Goal: Find specific page/section: Find specific page/section

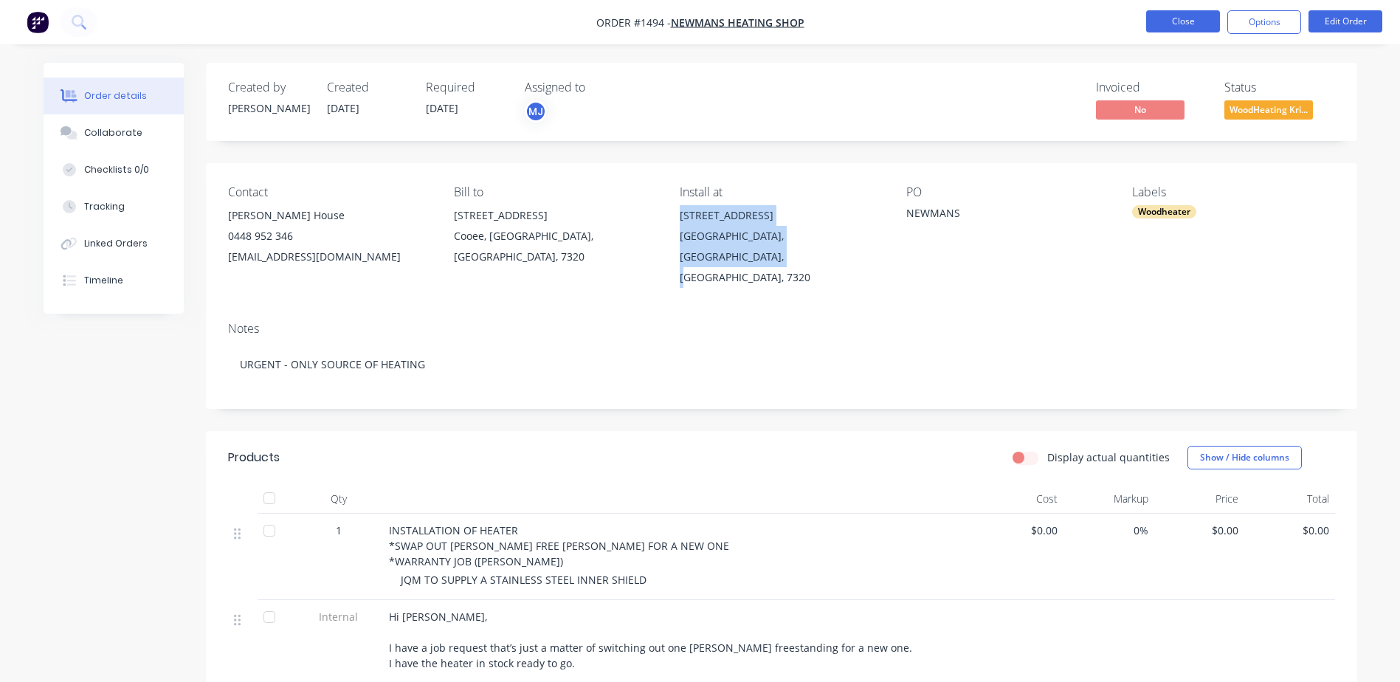
click at [1169, 26] on button "Close" at bounding box center [1183, 21] width 74 height 22
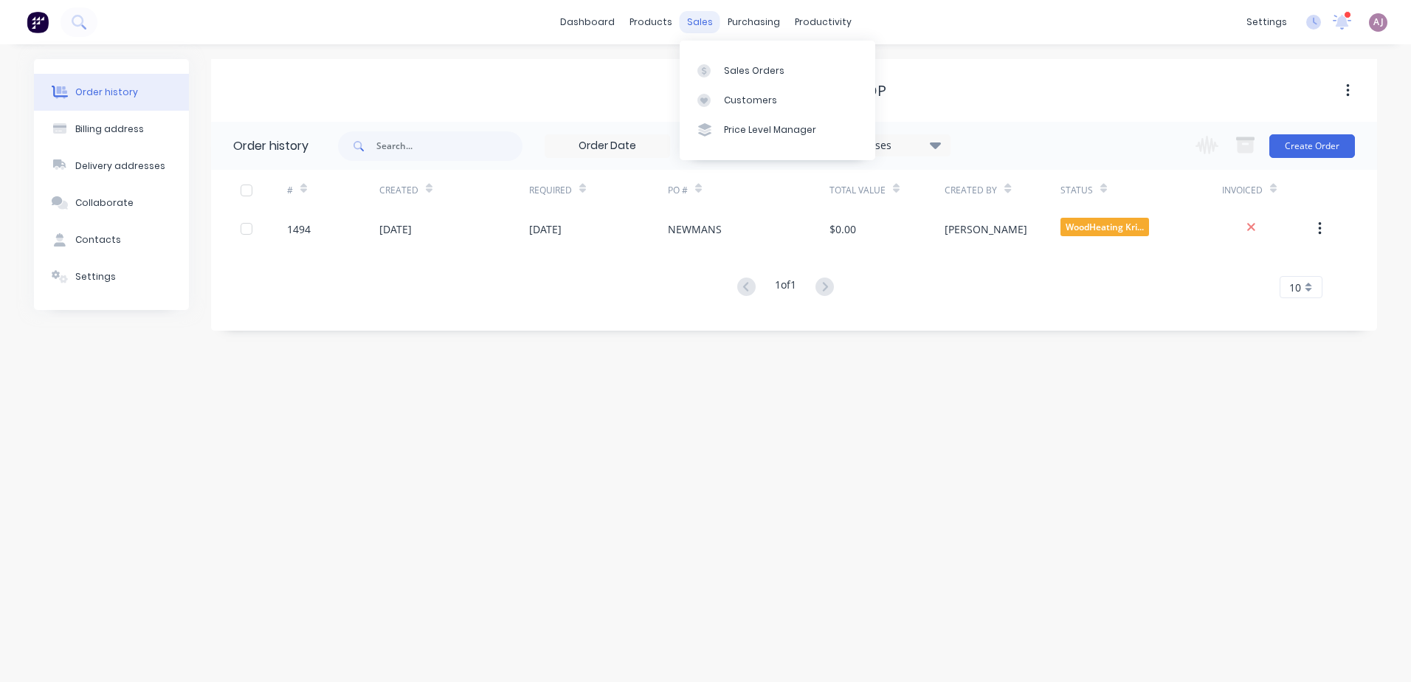
click at [701, 24] on div "sales" at bounding box center [700, 22] width 41 height 22
click at [729, 69] on div "Sales Orders" at bounding box center [754, 70] width 61 height 13
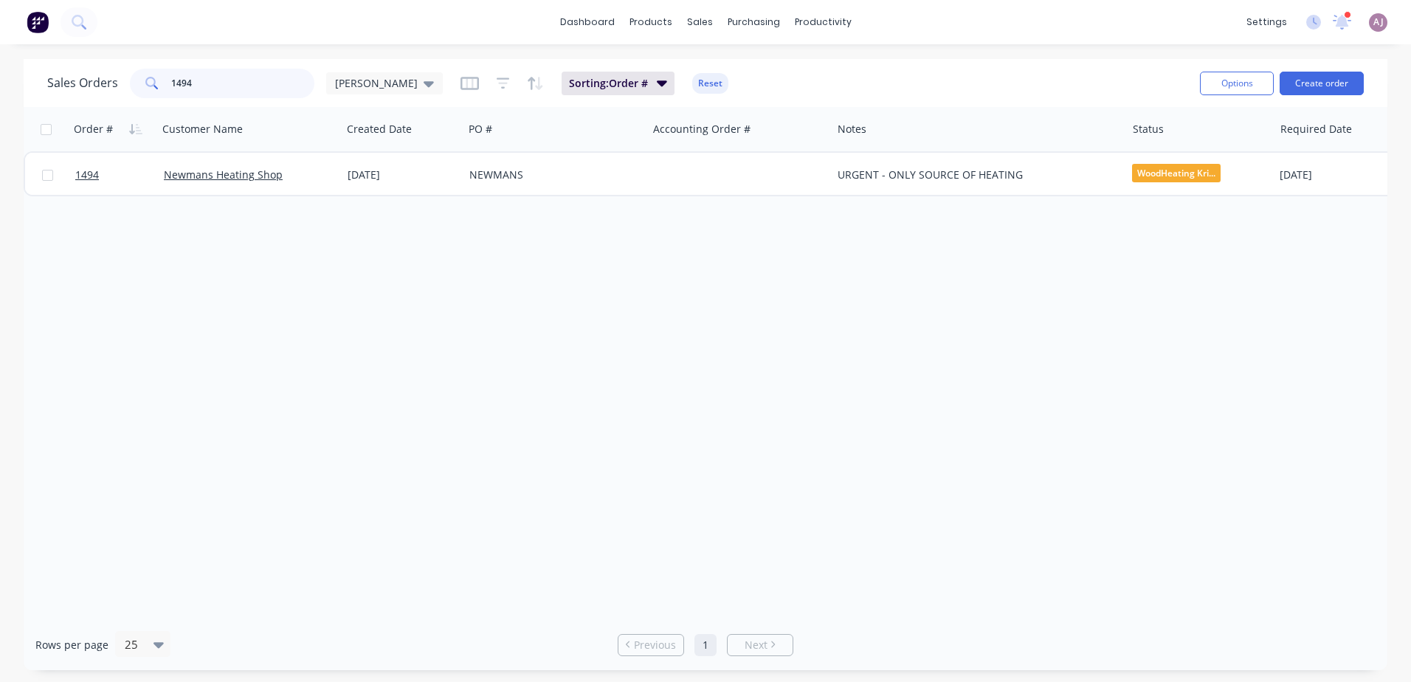
click at [225, 91] on input "1494" at bounding box center [243, 84] width 144 height 30
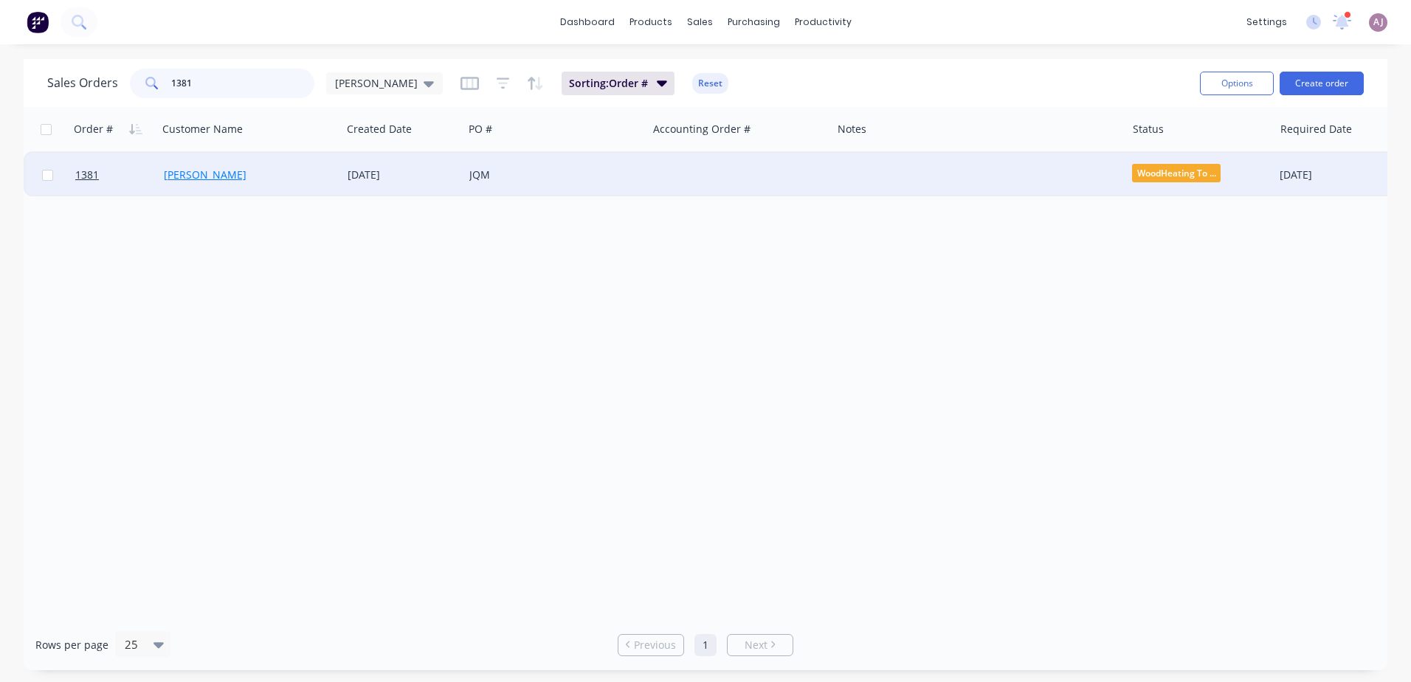
type input "1381"
click at [200, 181] on link "[PERSON_NAME]" at bounding box center [205, 175] width 83 height 14
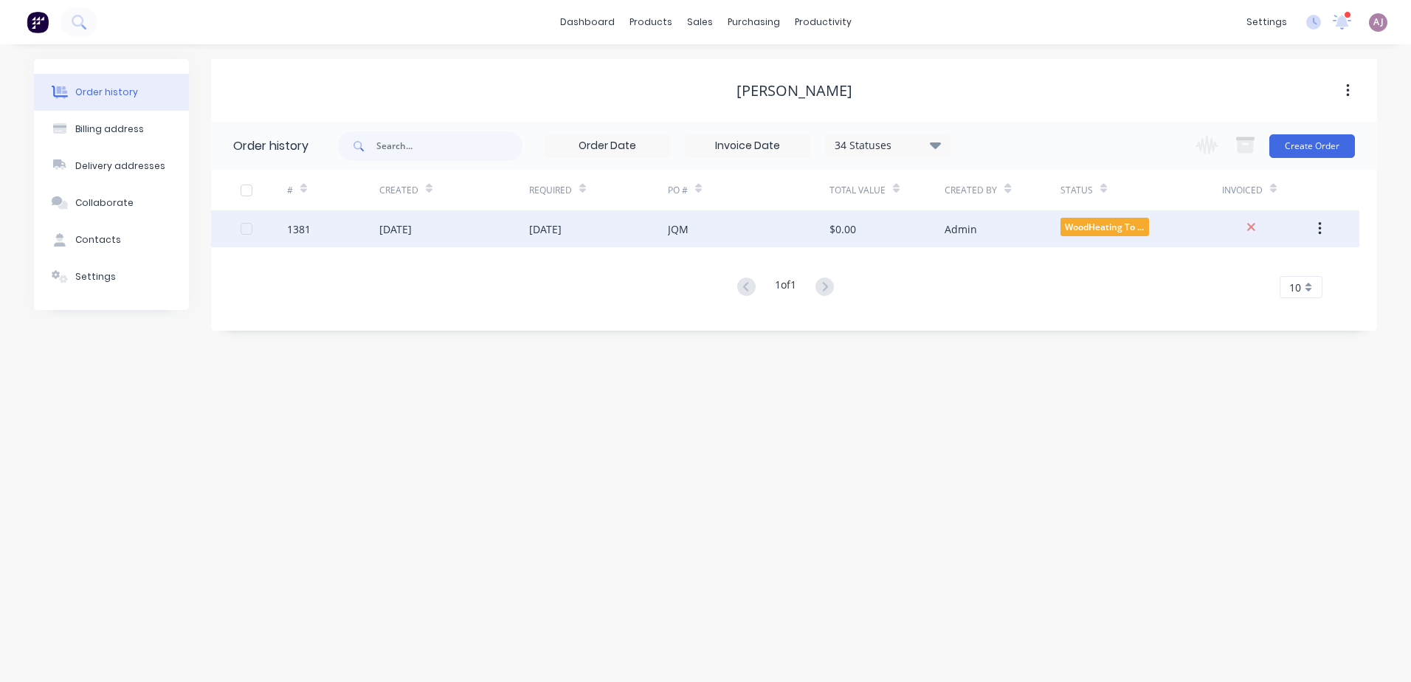
click at [545, 227] on div "[DATE]" at bounding box center [545, 228] width 32 height 15
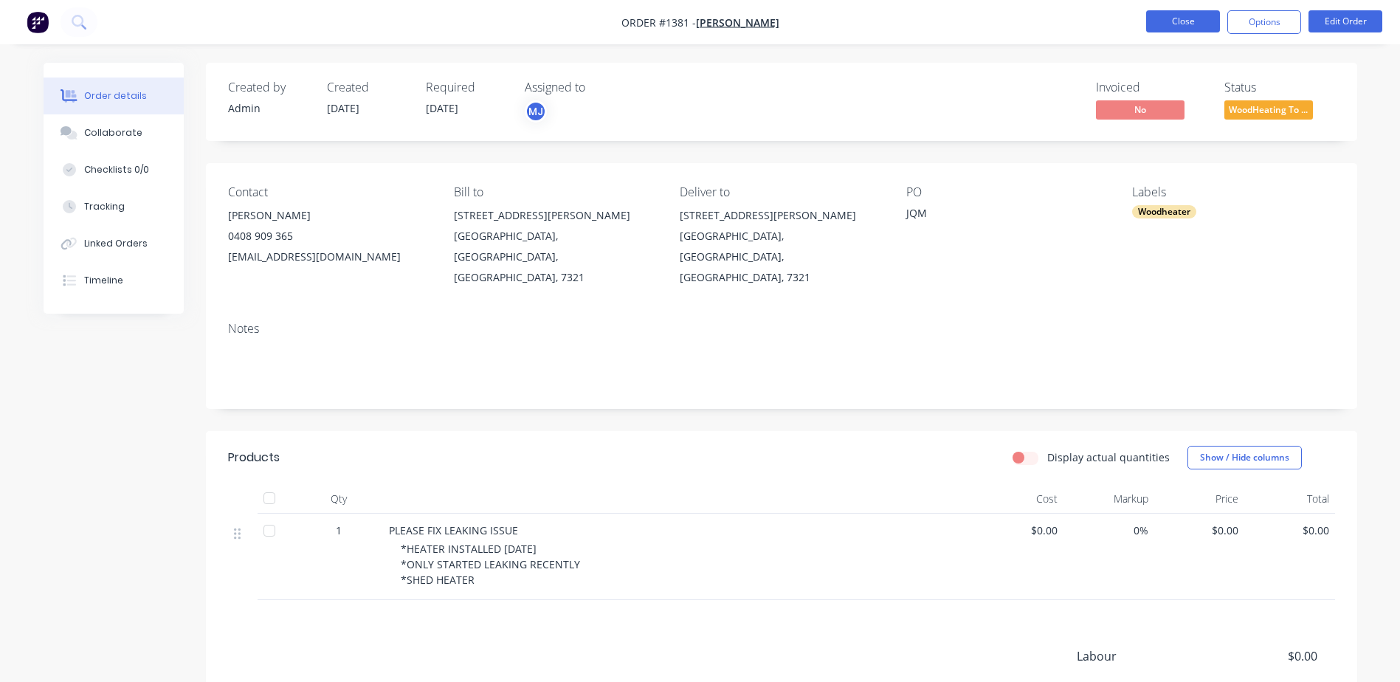
click at [1184, 30] on button "Close" at bounding box center [1183, 21] width 74 height 22
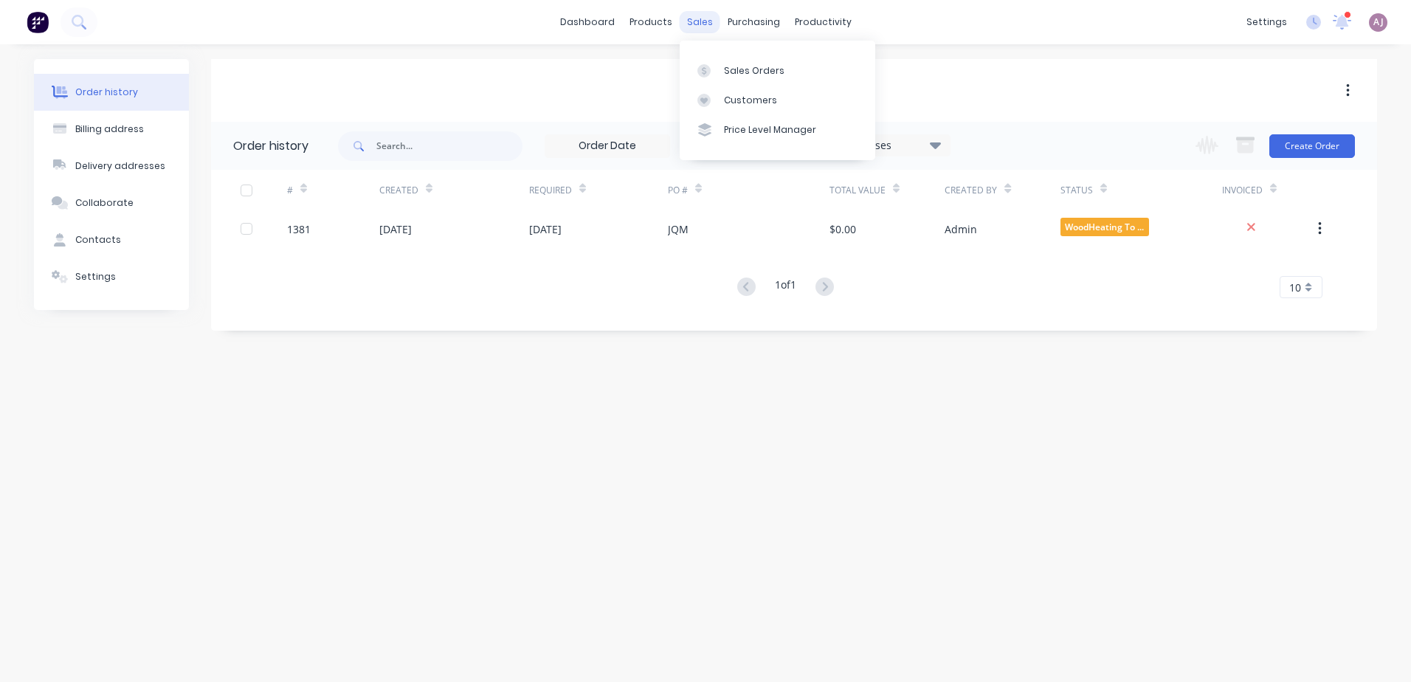
click at [691, 13] on div "sales" at bounding box center [700, 22] width 41 height 22
click at [725, 60] on link "Sales Orders" at bounding box center [778, 70] width 196 height 30
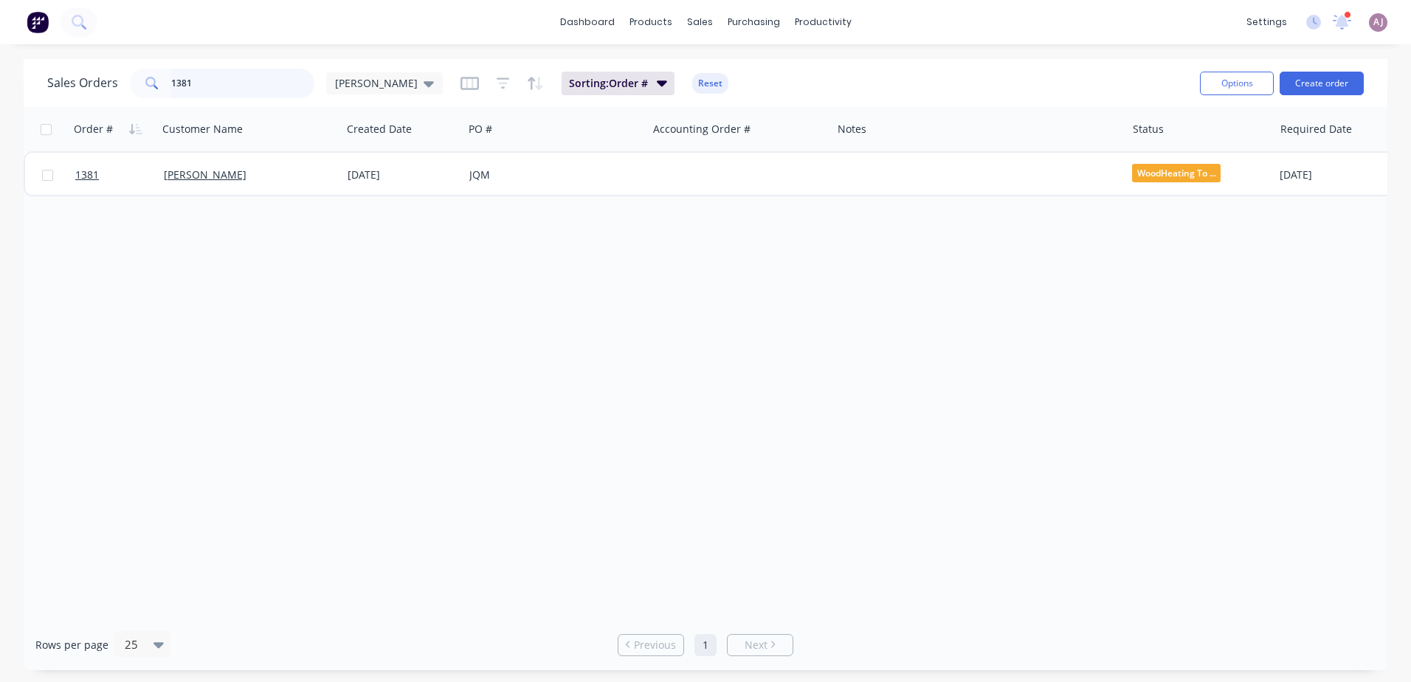
click at [185, 87] on input "1381" at bounding box center [243, 84] width 144 height 30
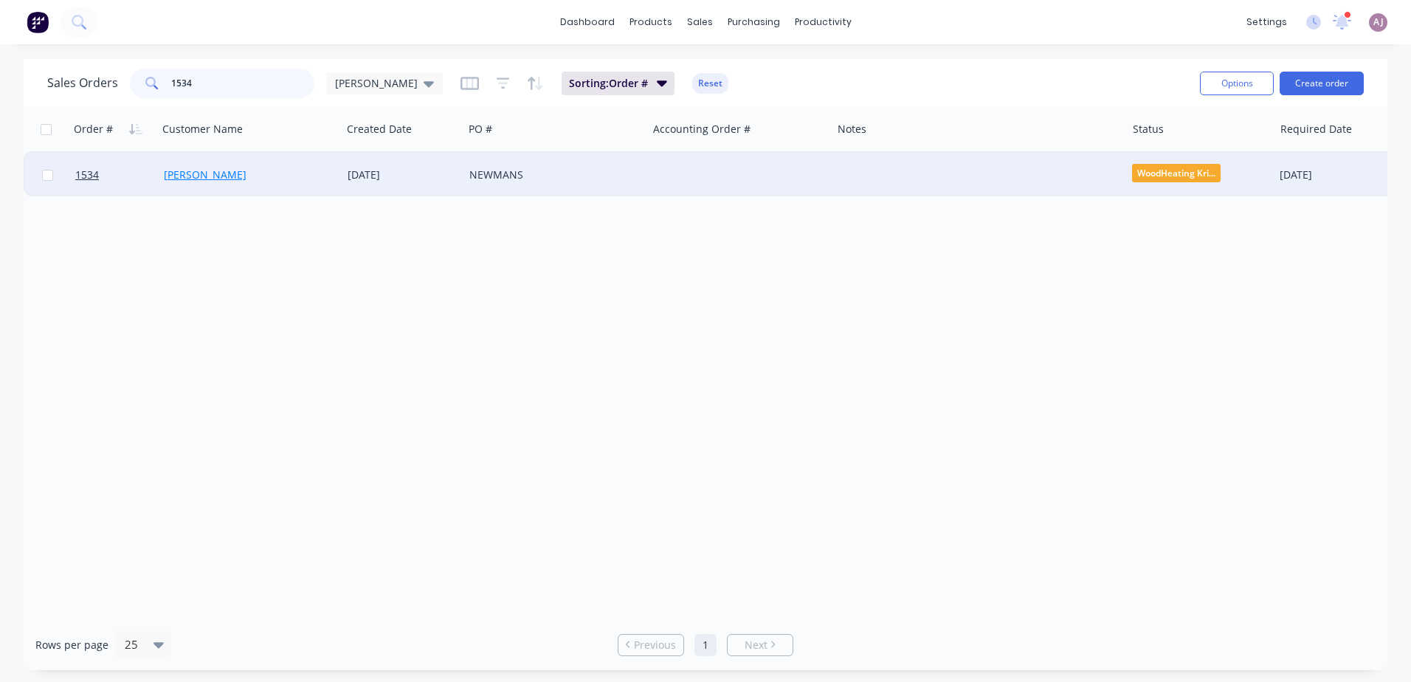
type input "1534"
click at [239, 179] on link "[PERSON_NAME]" at bounding box center [205, 175] width 83 height 14
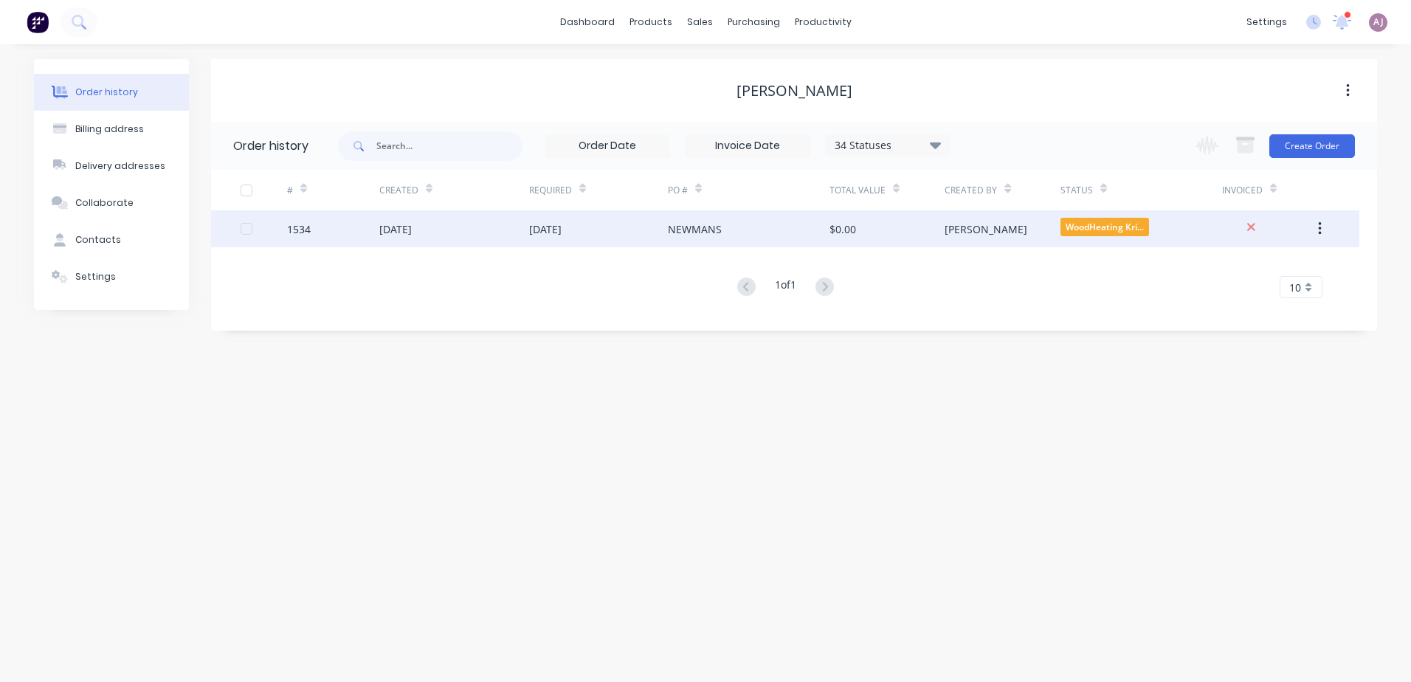
click at [595, 239] on div "[DATE]" at bounding box center [598, 228] width 139 height 37
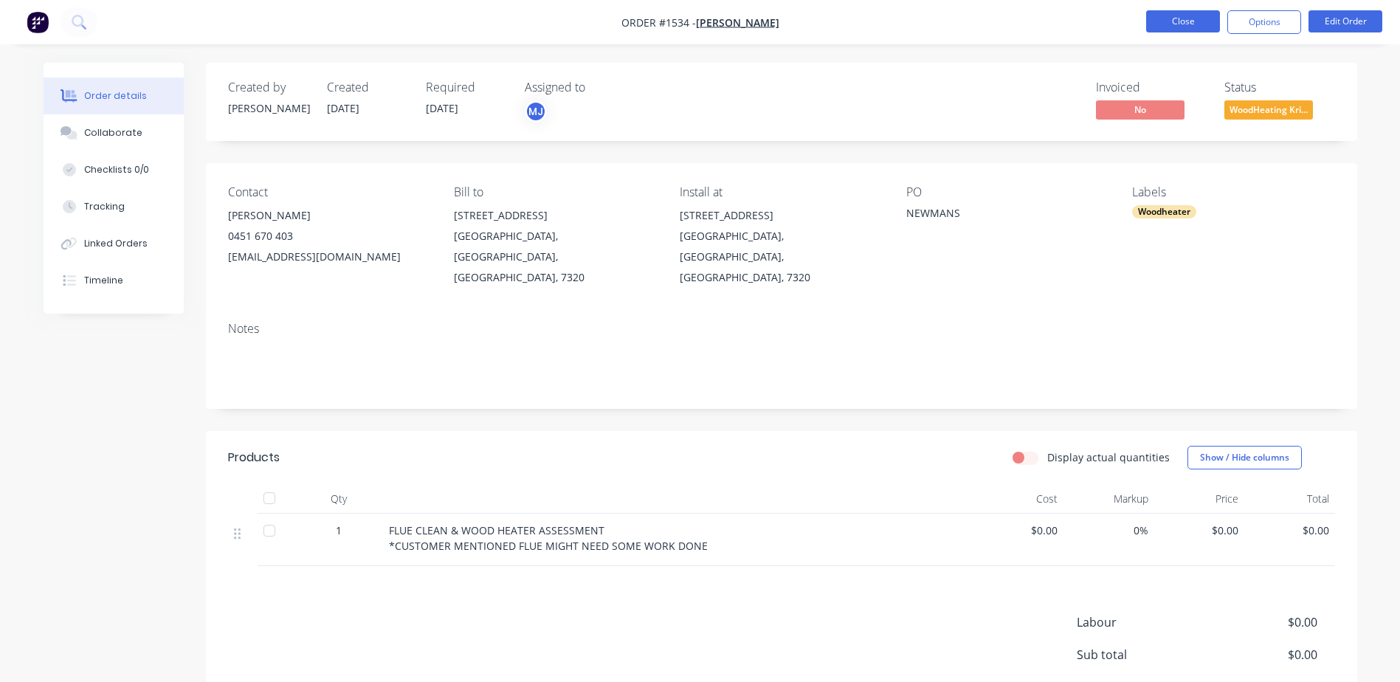
click at [1158, 20] on button "Close" at bounding box center [1183, 21] width 74 height 22
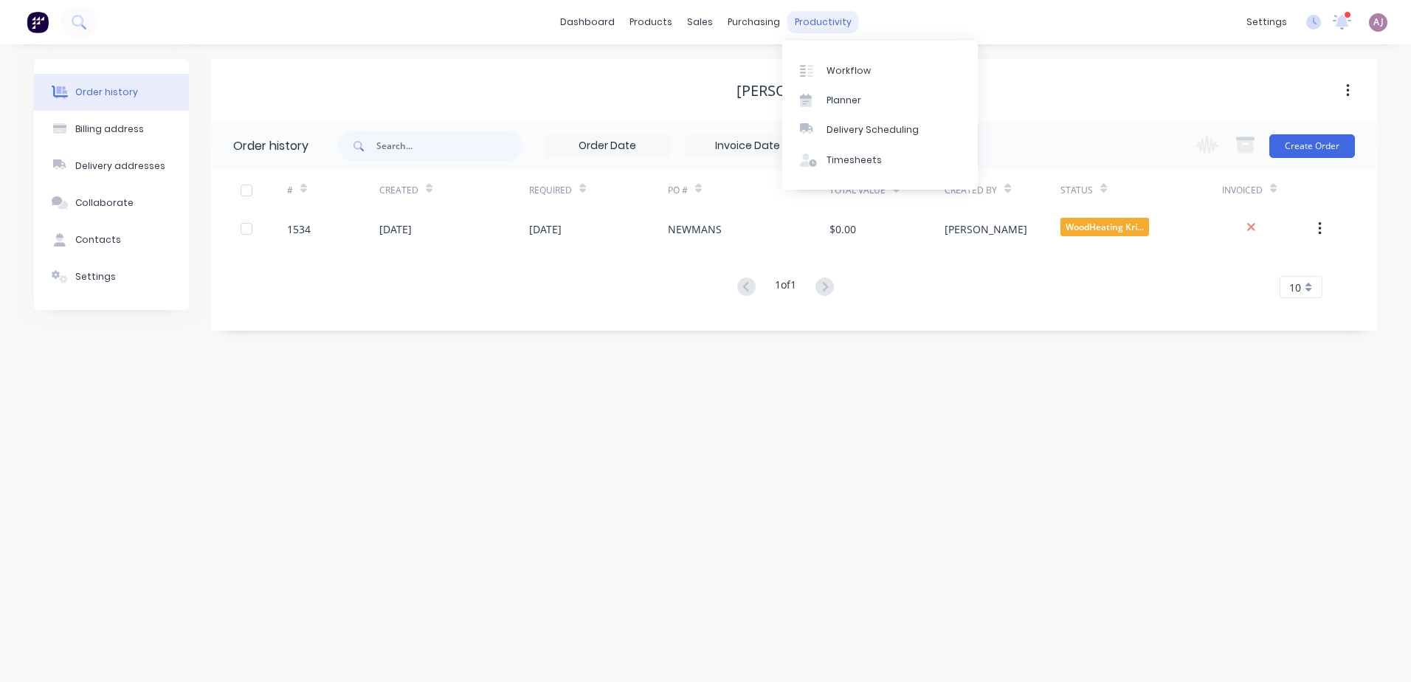
click at [816, 21] on div "productivity" at bounding box center [823, 22] width 72 height 22
click at [855, 102] on div "Planner" at bounding box center [843, 100] width 35 height 13
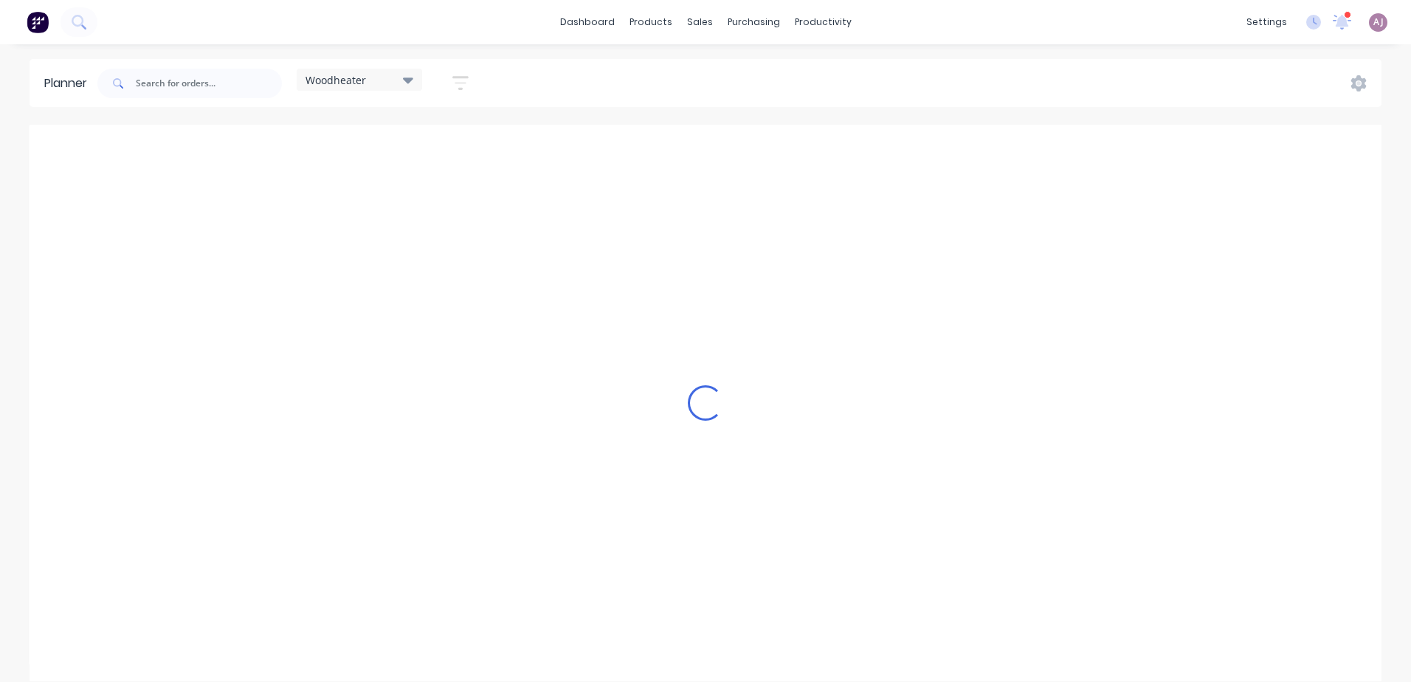
scroll to position [0, 1]
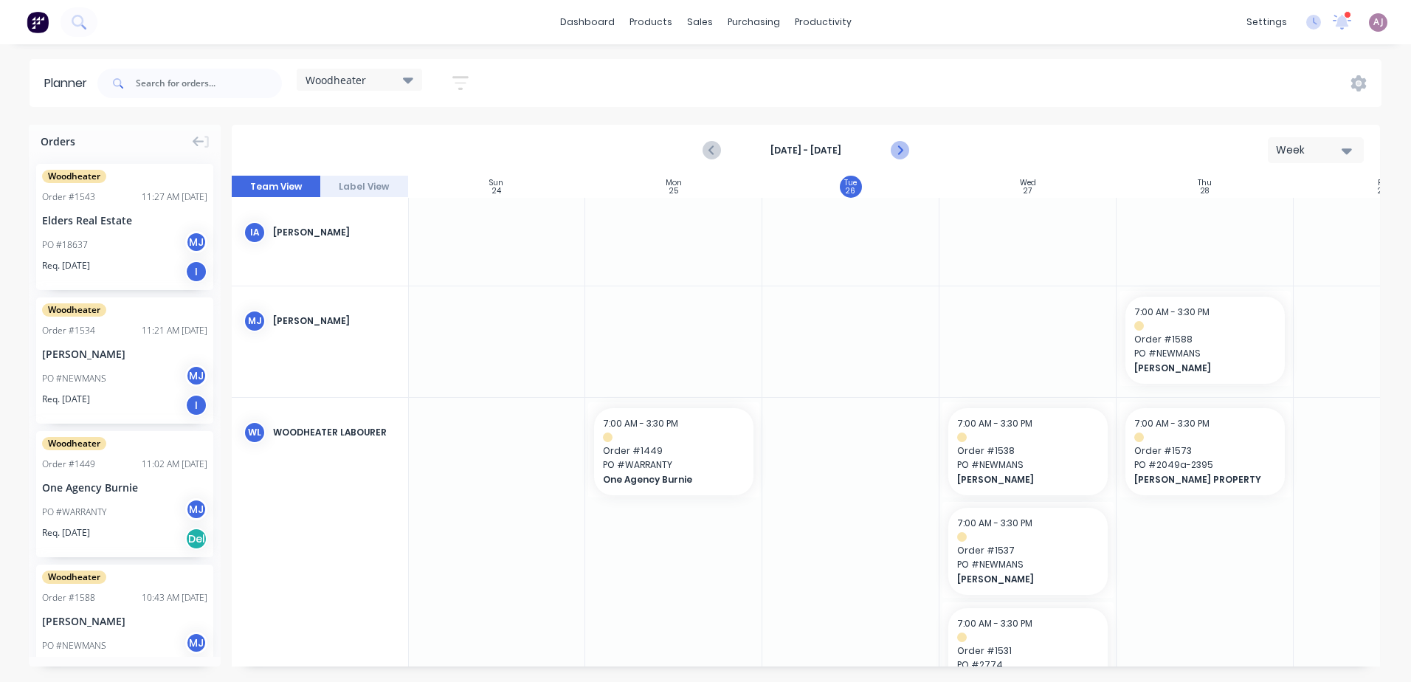
click at [900, 148] on icon "Next page" at bounding box center [900, 151] width 18 height 18
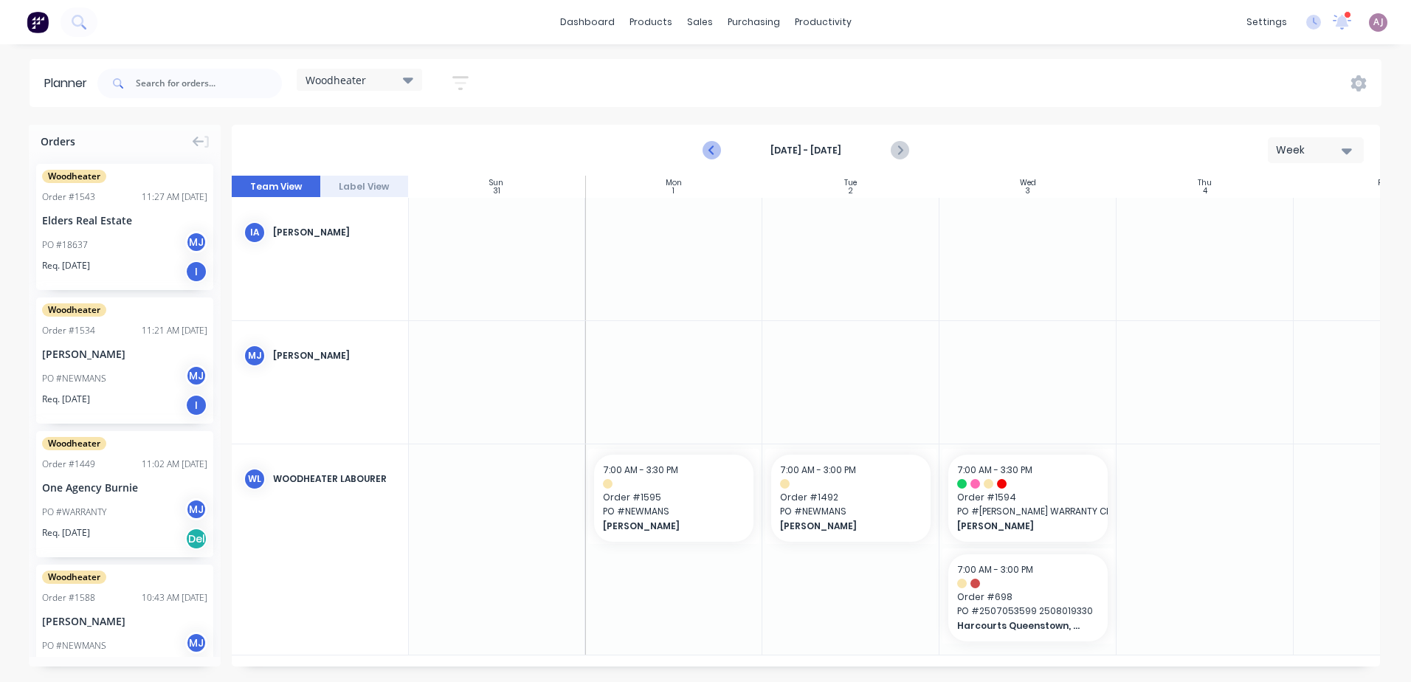
click at [715, 148] on icon "Previous page" at bounding box center [713, 151] width 18 height 18
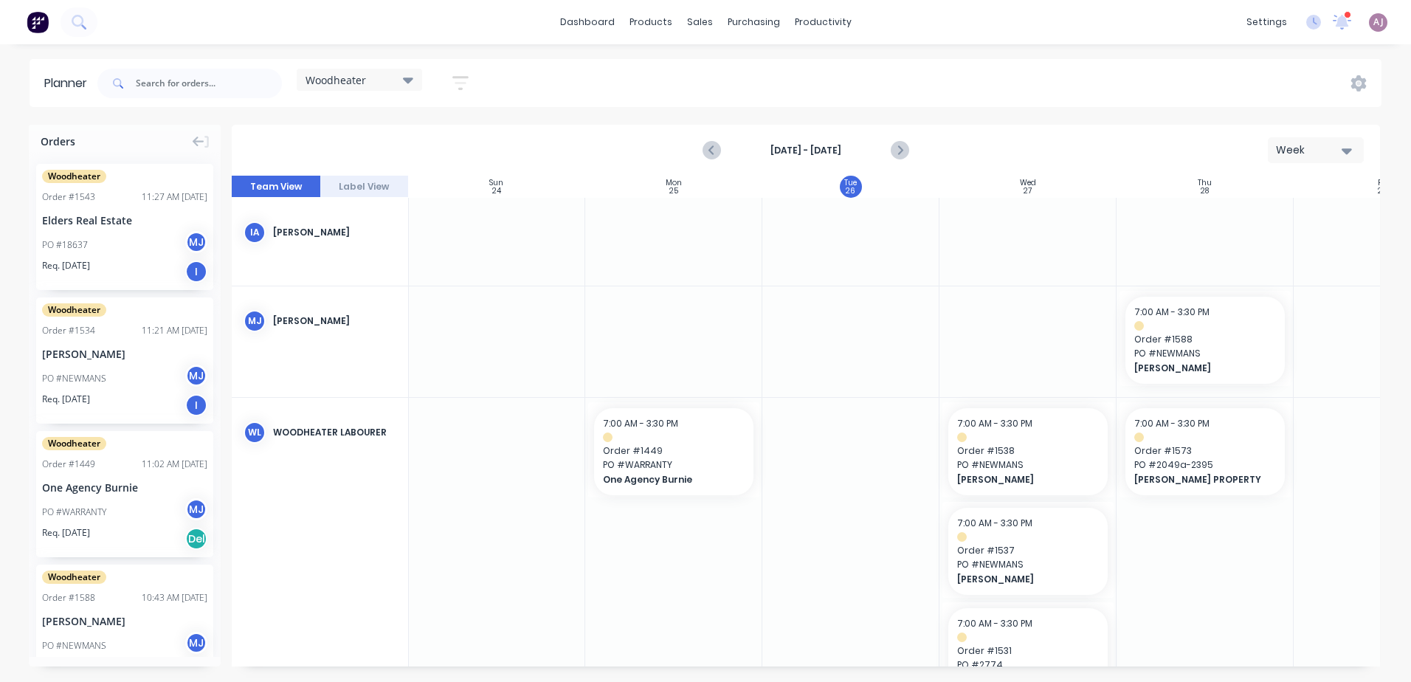
drag, startPoint x: 1015, startPoint y: 667, endPoint x: 1245, endPoint y: 663, distance: 229.5
click at [1245, 663] on div "Orders Woodheater Order # 1543 11:27 AM [DATE] Elders Real Estate PO #18637 MJ …" at bounding box center [705, 403] width 1411 height 556
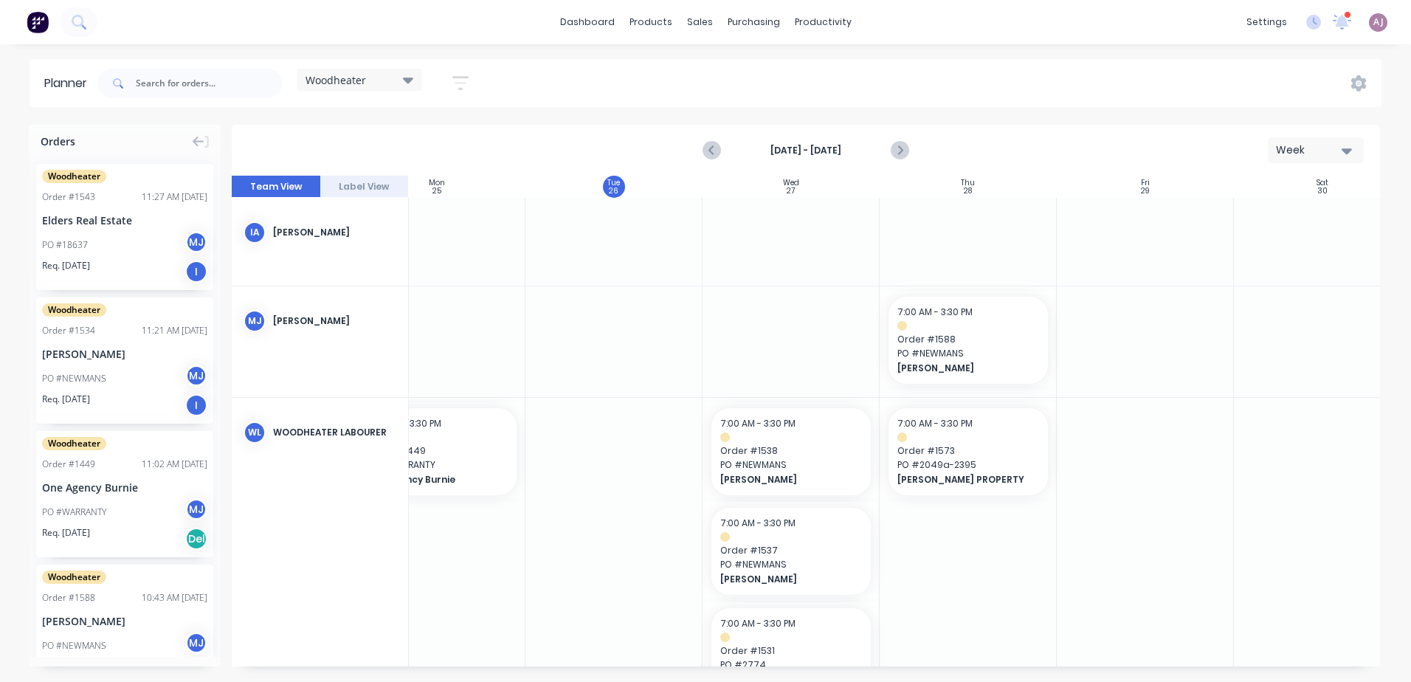
scroll to position [0, 274]
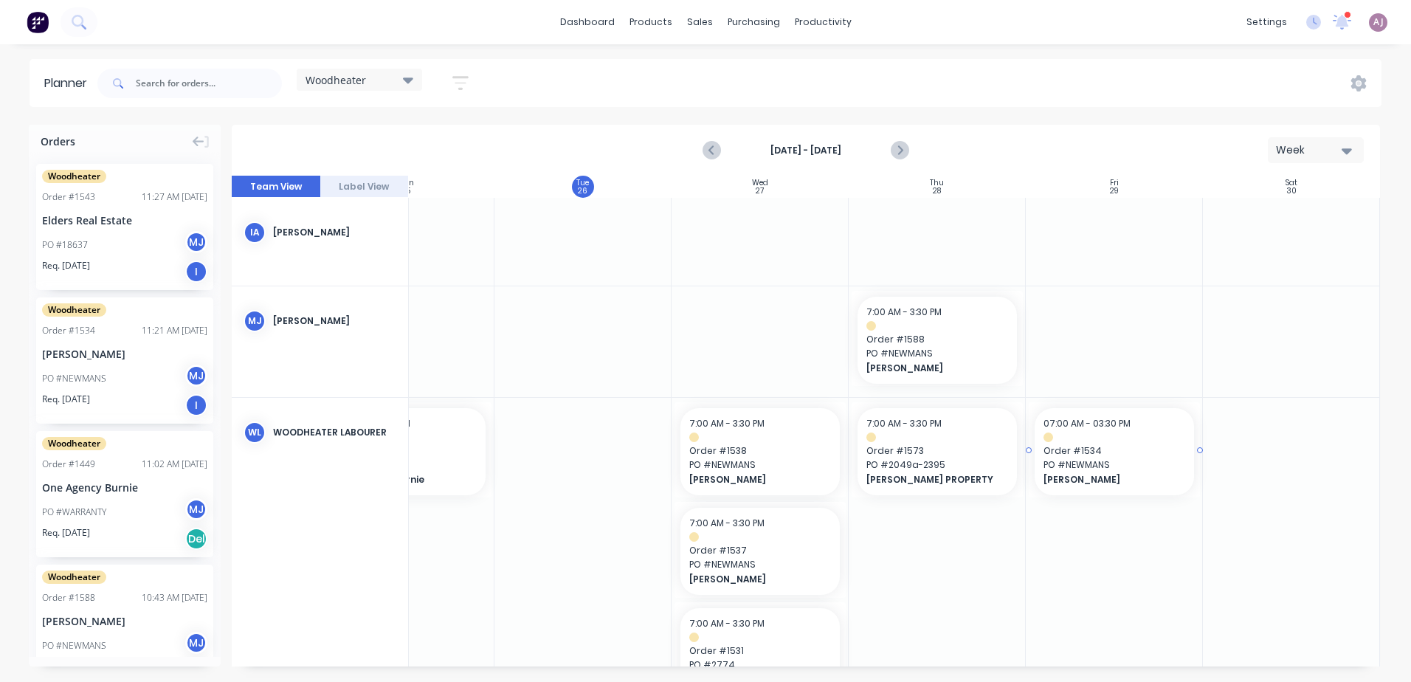
drag, startPoint x: 89, startPoint y: 354, endPoint x: 1063, endPoint y: 467, distance: 981.3
click at [1051, 95] on div "Woodheater Save new view None edit Woodheater (Default) edit Bronte Only edit S…" at bounding box center [737, 83] width 1287 height 44
click at [728, 65] on div "Sales Orders" at bounding box center [754, 70] width 61 height 13
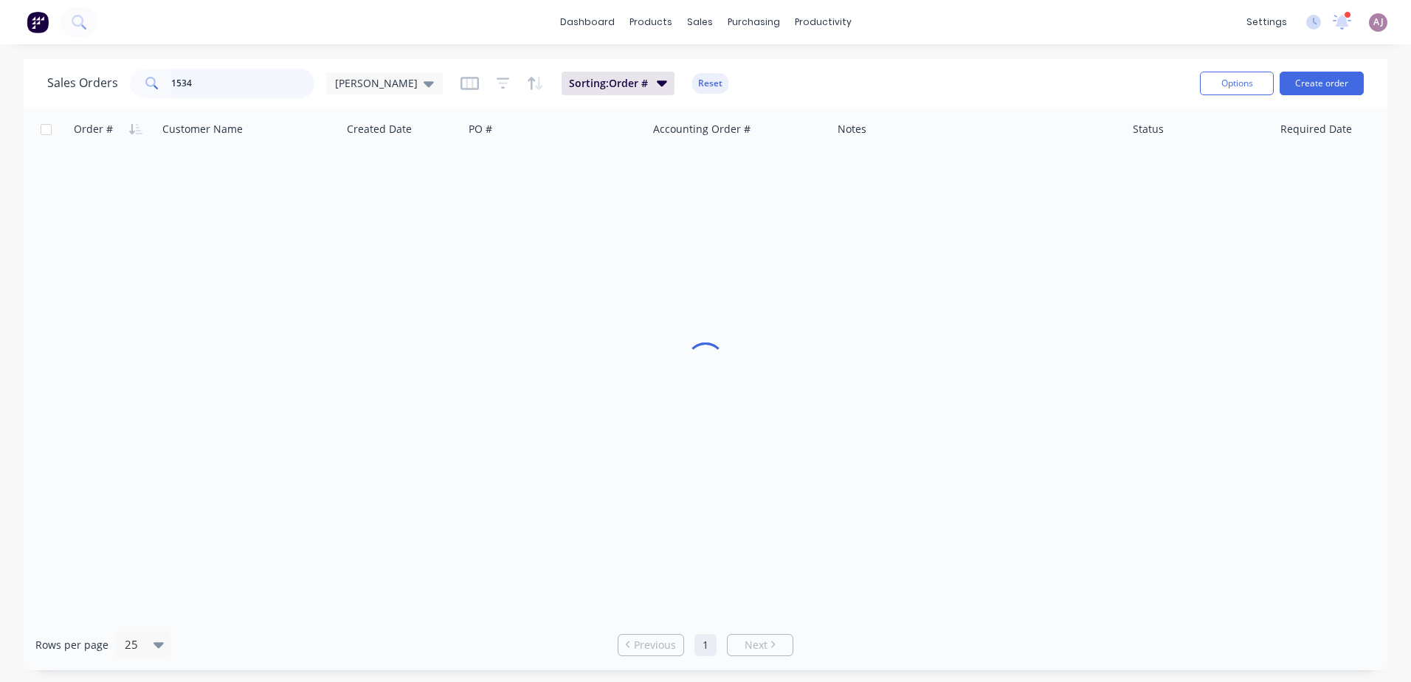
click at [209, 84] on input "1534" at bounding box center [243, 84] width 144 height 30
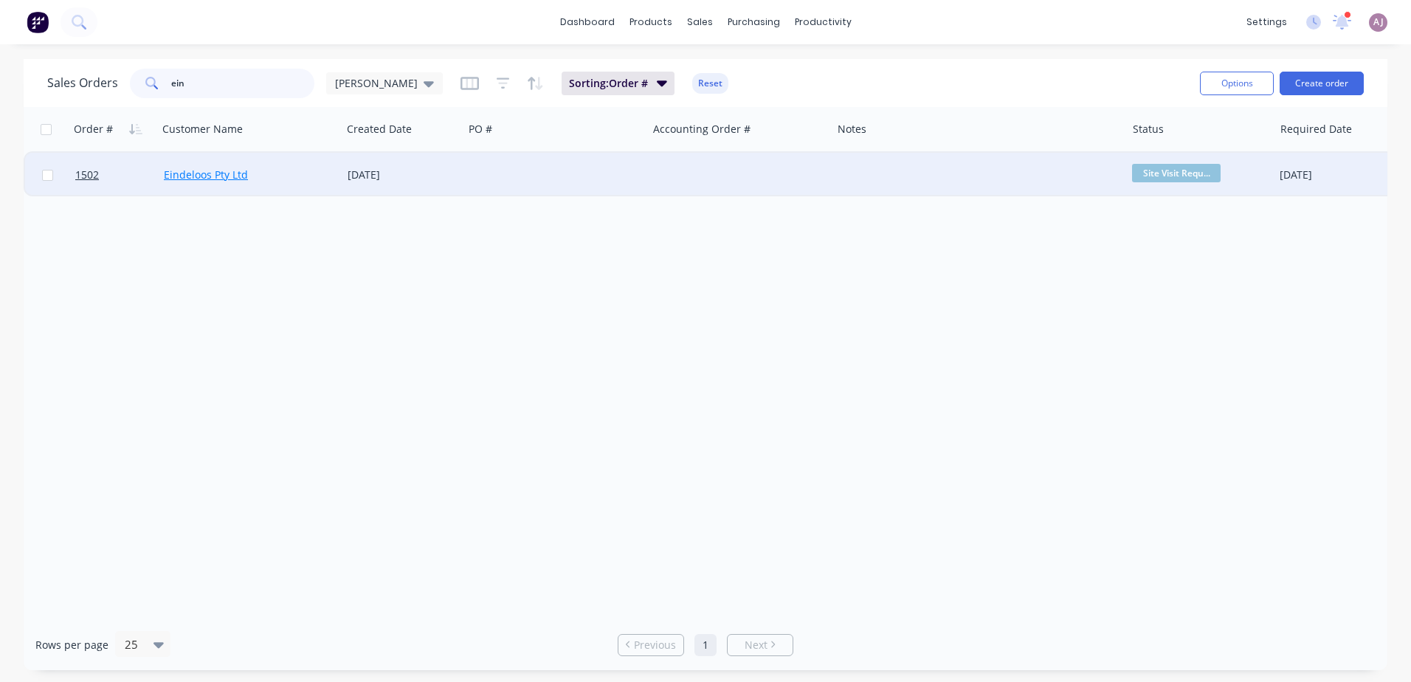
type input "ein"
click at [227, 175] on link "Eindeloos Pty Ltd" at bounding box center [206, 175] width 84 height 14
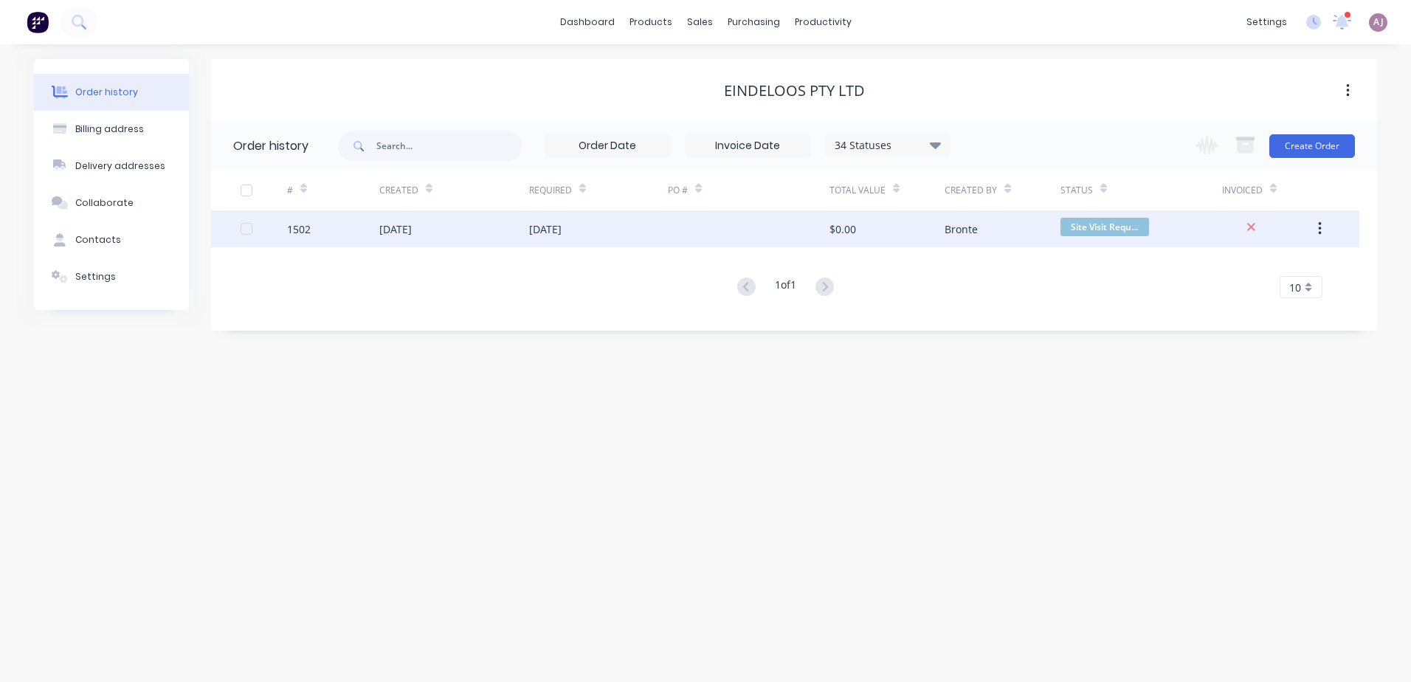
click at [432, 240] on div "[DATE]" at bounding box center [454, 228] width 150 height 37
